Goal: Check status: Check status

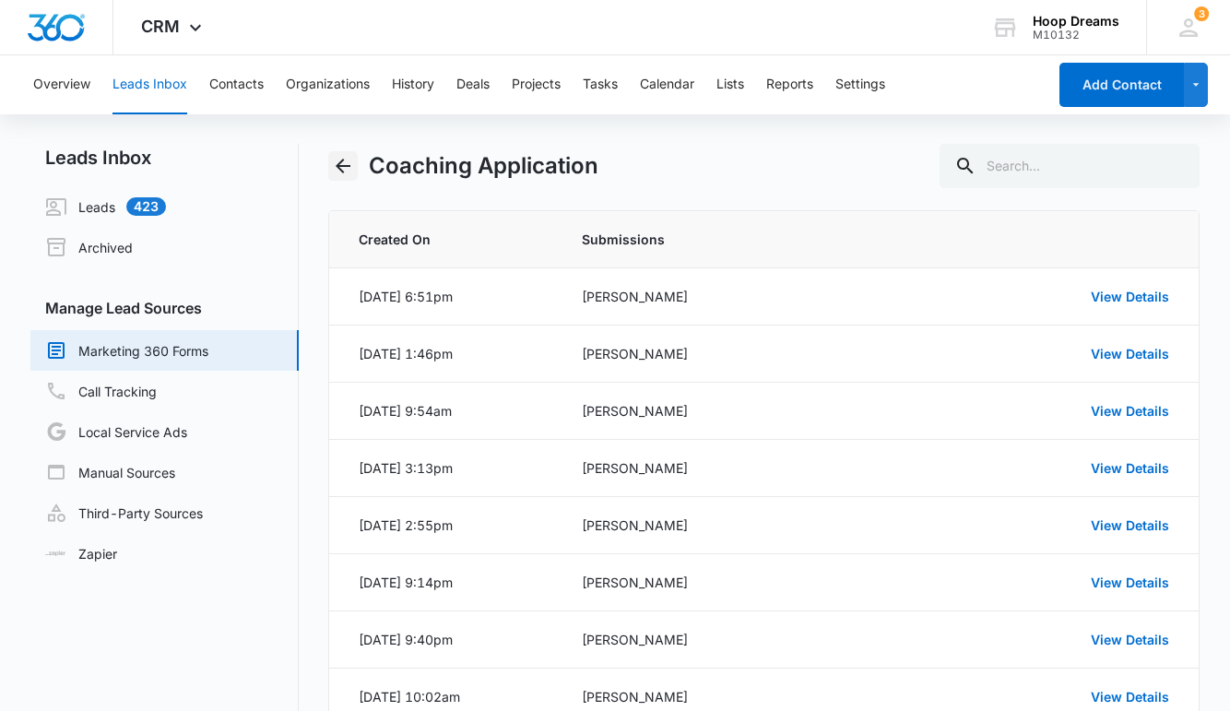
click at [345, 164] on icon "Back" at bounding box center [343, 166] width 22 height 22
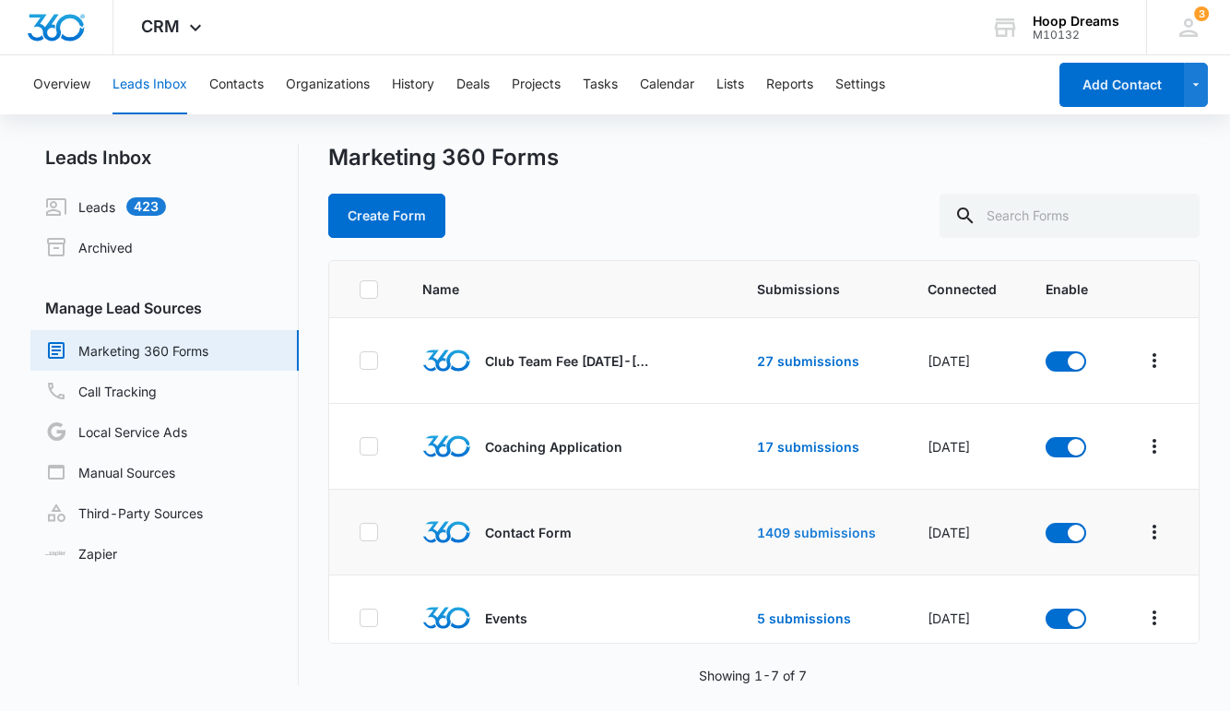
click at [833, 530] on link "1409 submissions" at bounding box center [816, 533] width 119 height 16
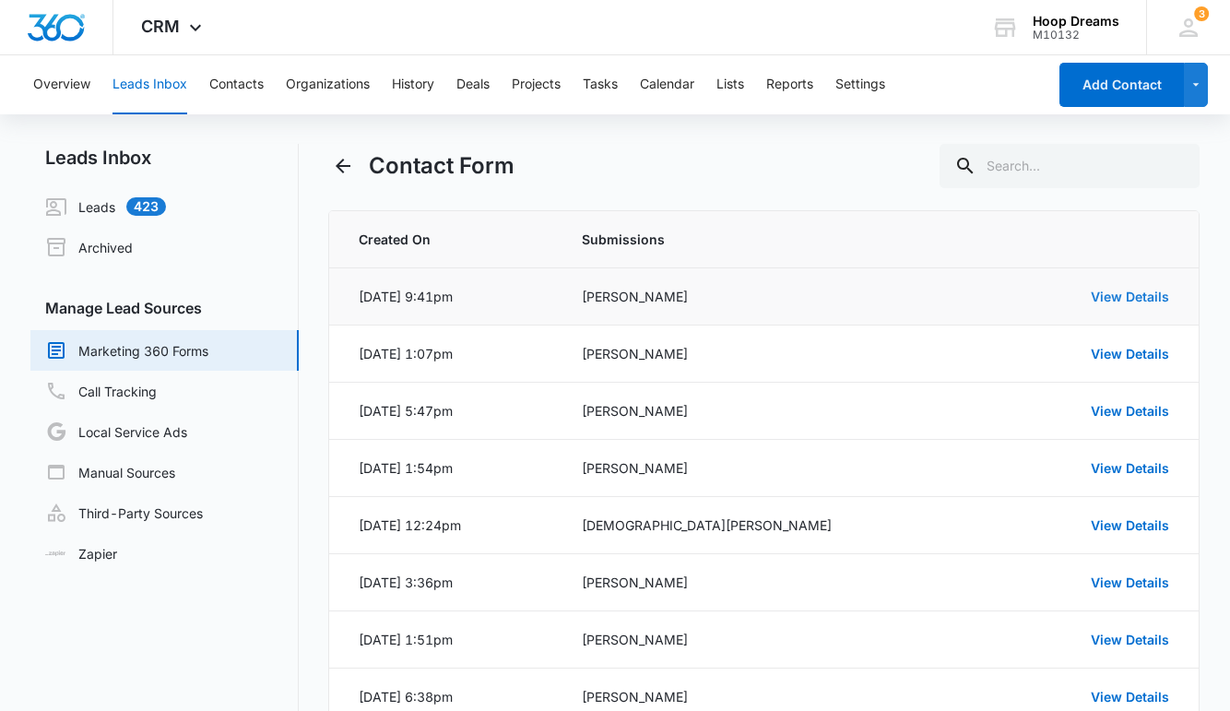
click at [1122, 291] on link "View Details" at bounding box center [1130, 297] width 78 height 16
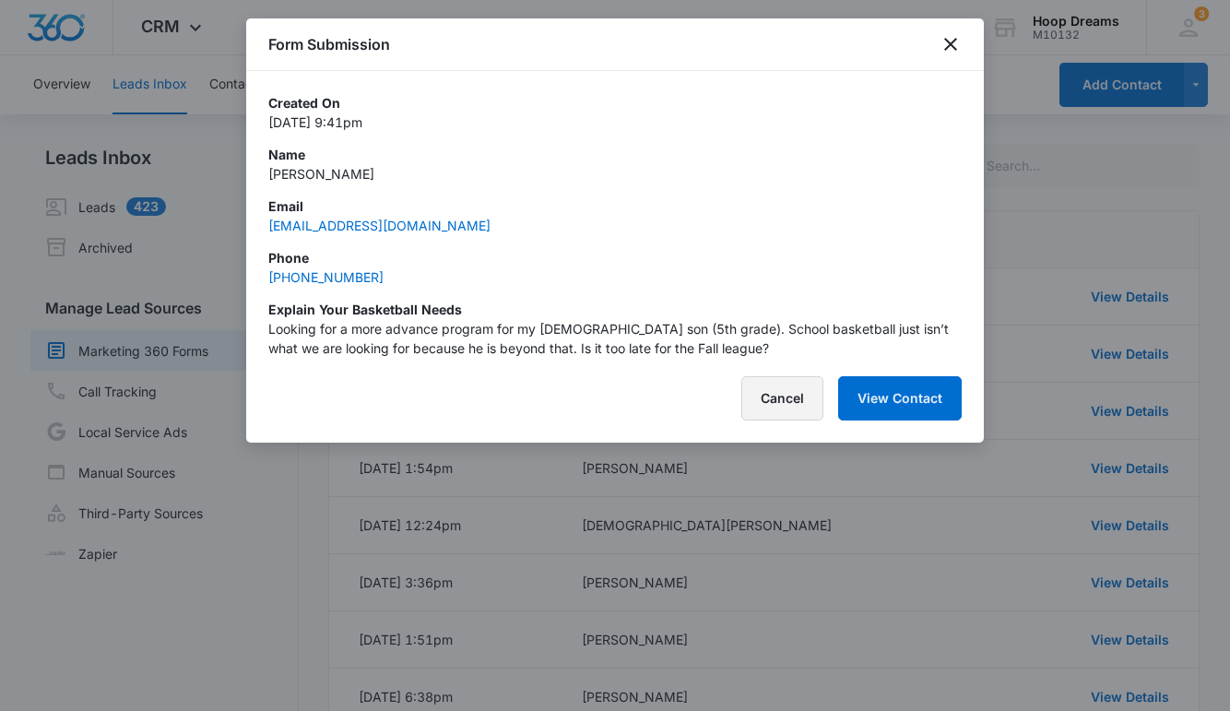
click at [773, 404] on button "Cancel" at bounding box center [783, 398] width 82 height 44
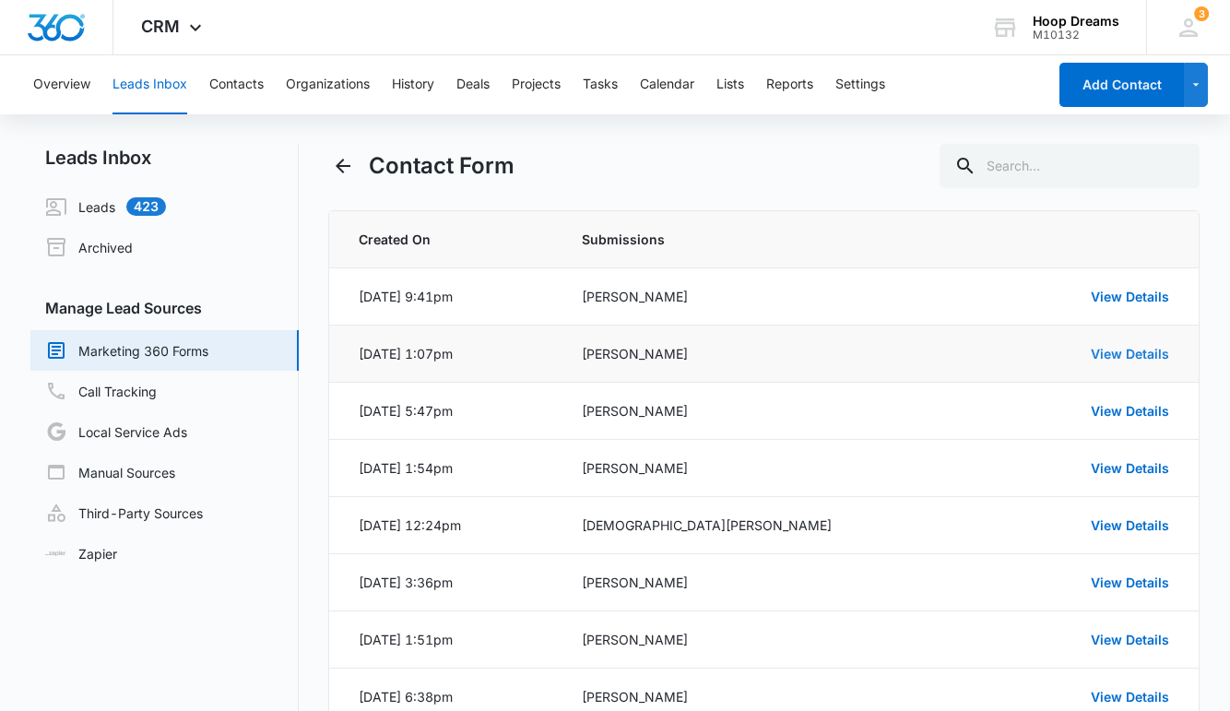
click at [1131, 357] on link "View Details" at bounding box center [1130, 354] width 78 height 16
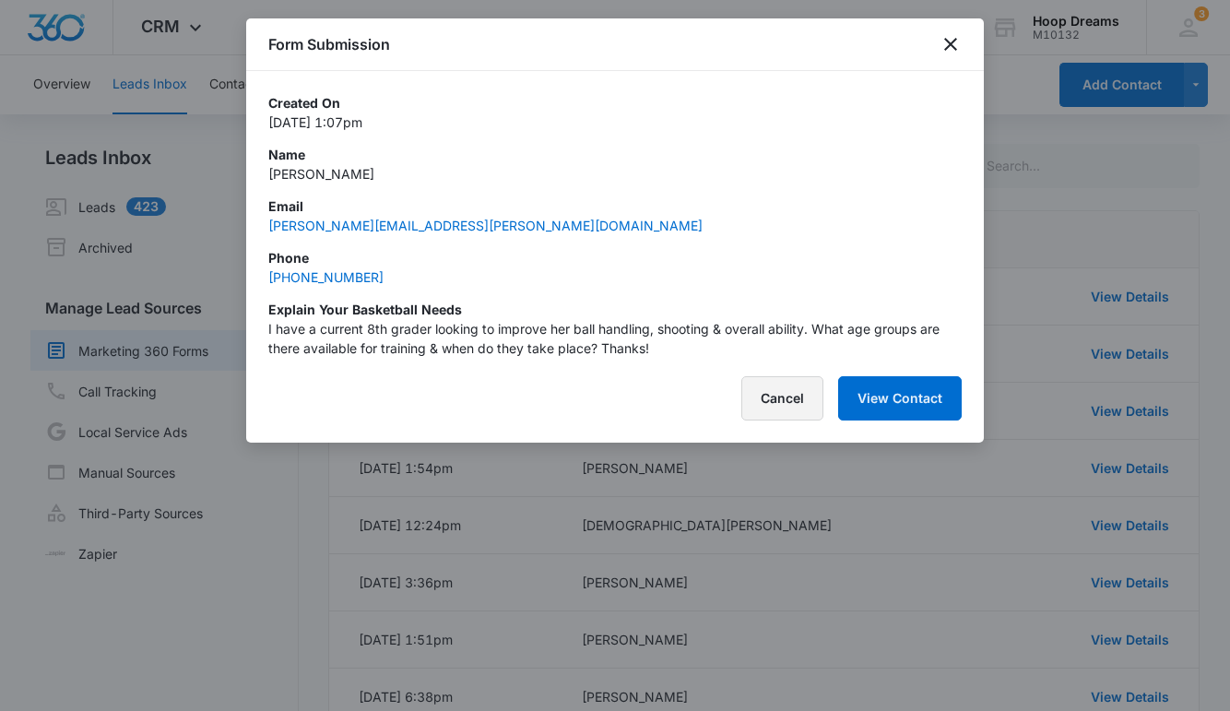
click at [762, 401] on button "Cancel" at bounding box center [783, 398] width 82 height 44
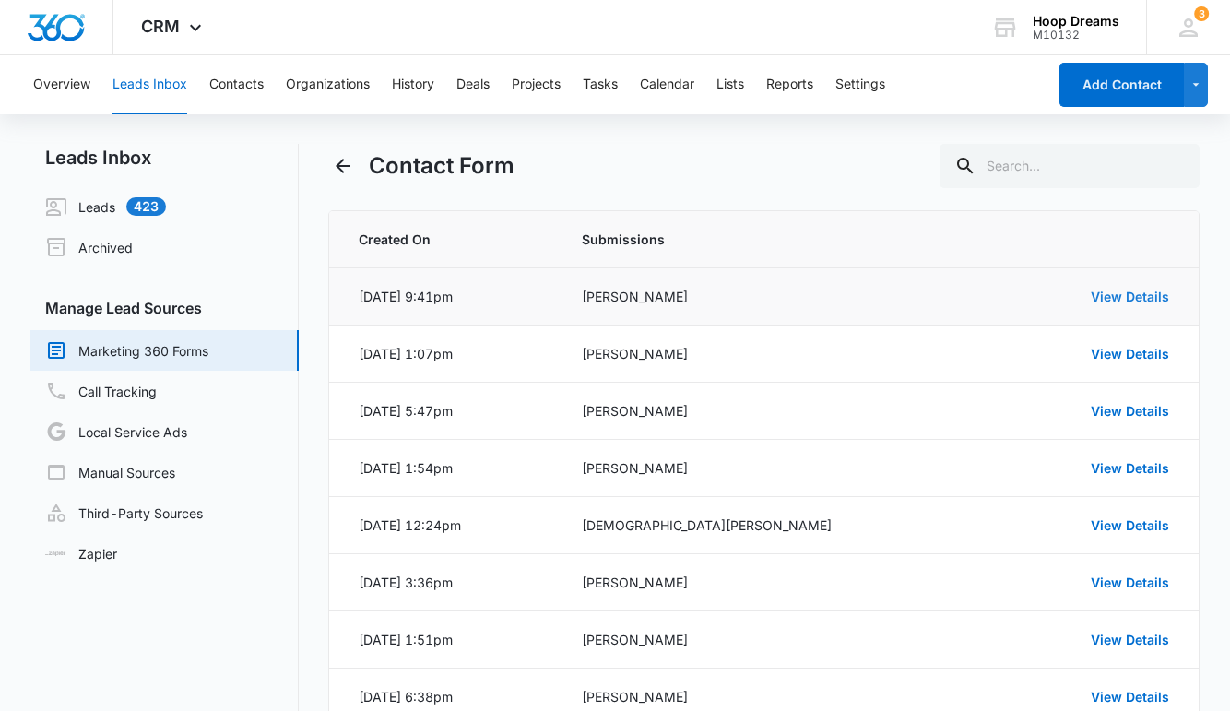
click at [1137, 301] on link "View Details" at bounding box center [1130, 297] width 78 height 16
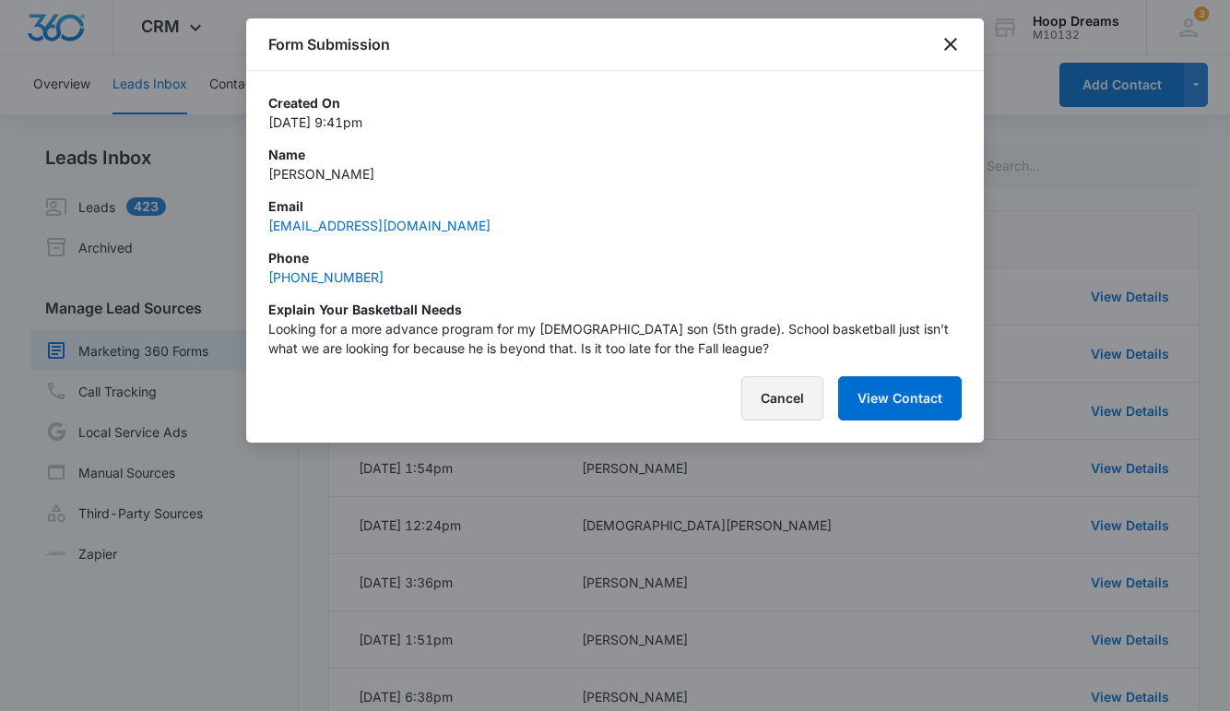
click at [798, 385] on button "Cancel" at bounding box center [783, 398] width 82 height 44
